Goal: Information Seeking & Learning: Learn about a topic

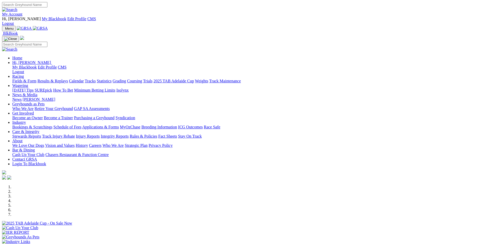
scroll to position [102, 0]
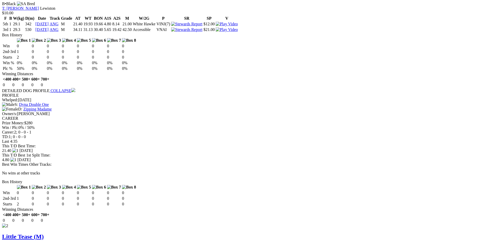
scroll to position [589, 0]
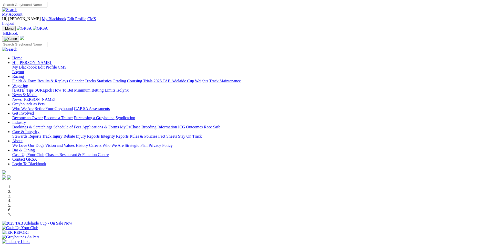
click at [23, 12] on link "My Account" at bounding box center [12, 14] width 20 height 4
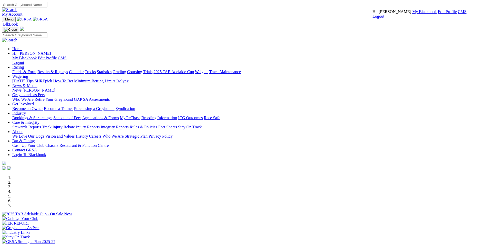
click at [458, 14] on link "CMS" at bounding box center [462, 11] width 9 height 4
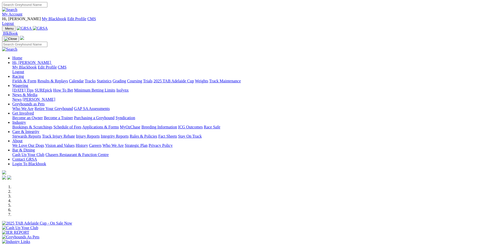
click at [142, 79] on link "Coursing" at bounding box center [134, 81] width 15 height 4
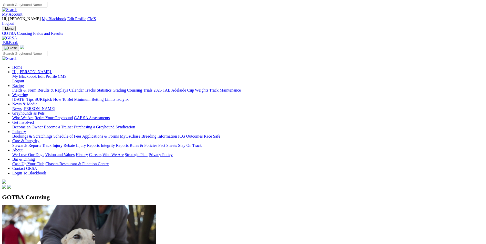
click at [23, 12] on link "My Account" at bounding box center [12, 14] width 20 height 4
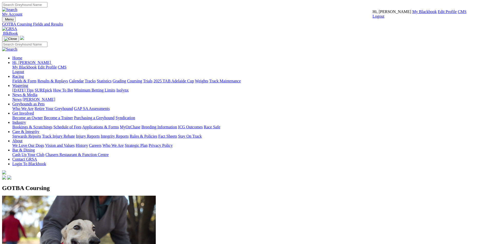
click at [458, 14] on link "CMS" at bounding box center [462, 11] width 9 height 4
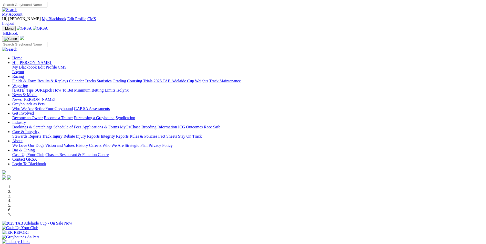
click at [142, 79] on link "Coursing" at bounding box center [134, 81] width 15 height 4
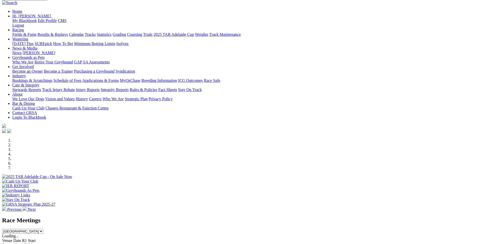
scroll to position [128, 0]
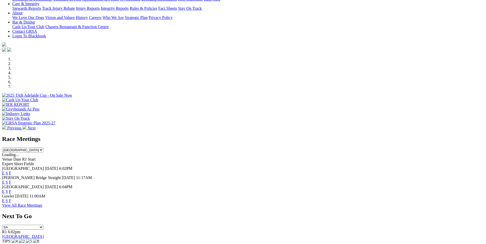
click at [5, 180] on link "E" at bounding box center [3, 182] width 3 height 4
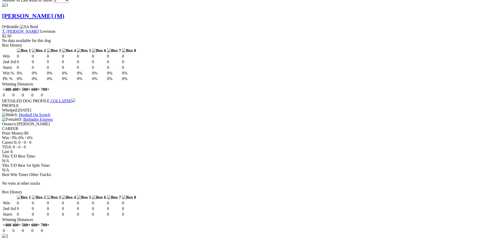
scroll to position [461, 0]
